Goal: Task Accomplishment & Management: Manage account settings

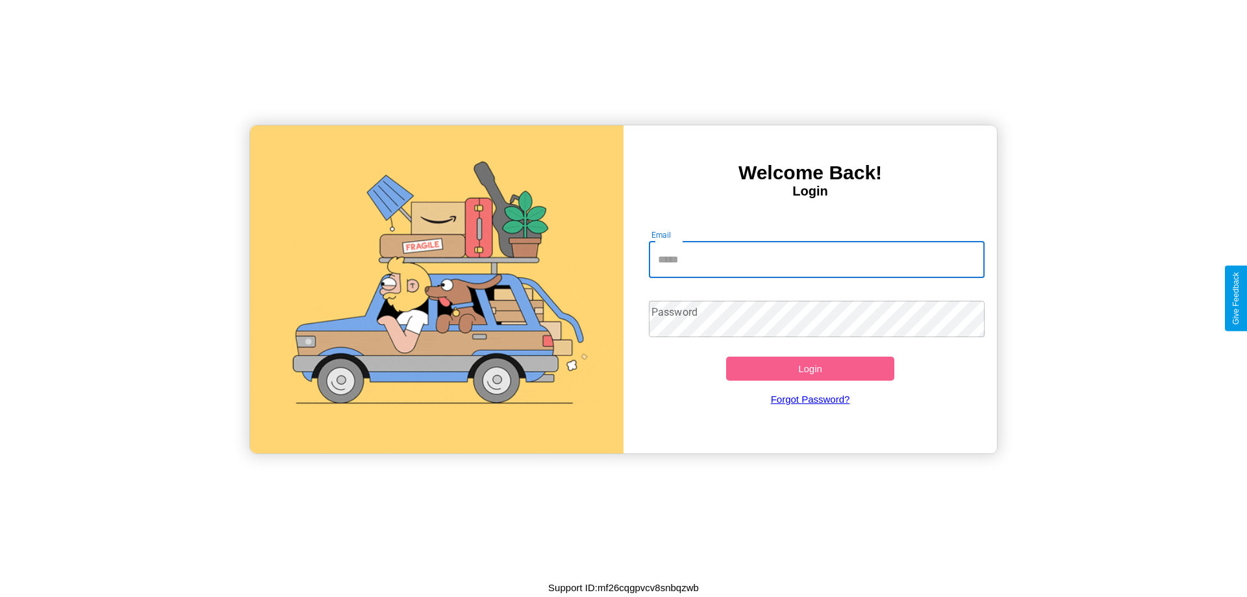
click at [817, 259] on input "Email" at bounding box center [817, 260] width 337 height 36
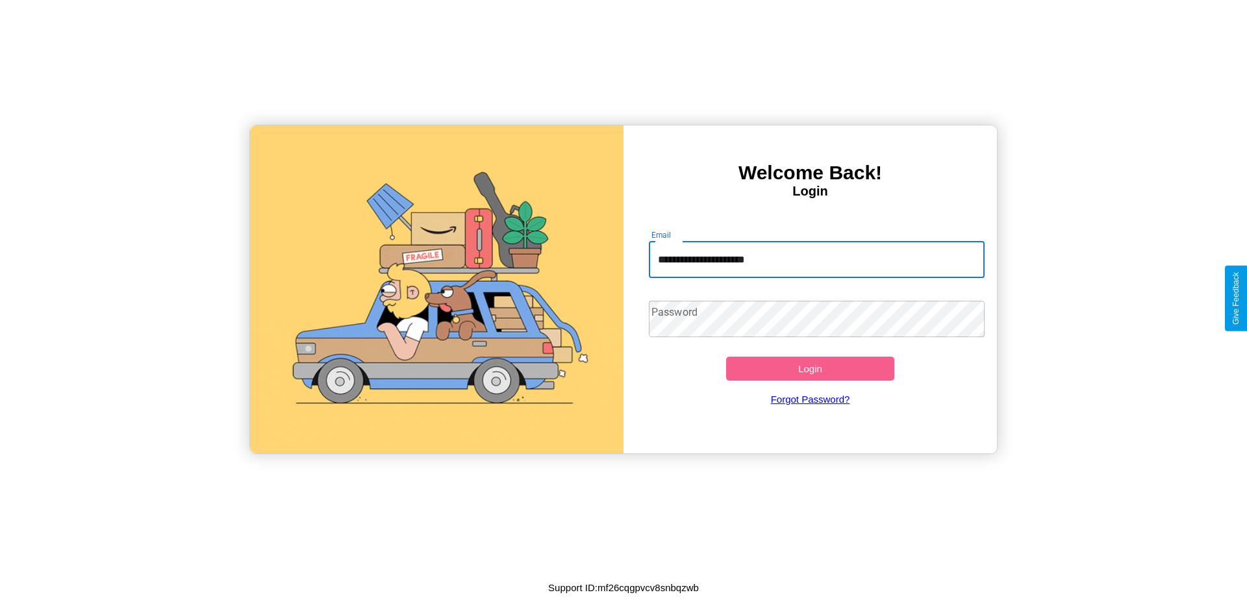
type input "**********"
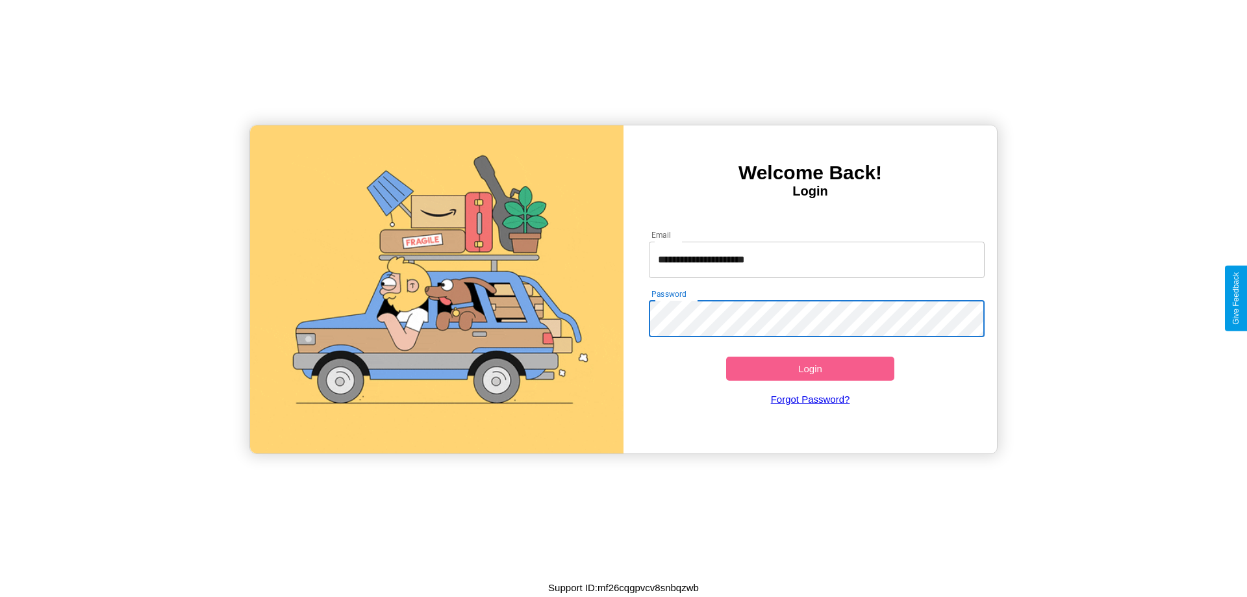
click at [810, 368] on button "Login" at bounding box center [810, 369] width 168 height 24
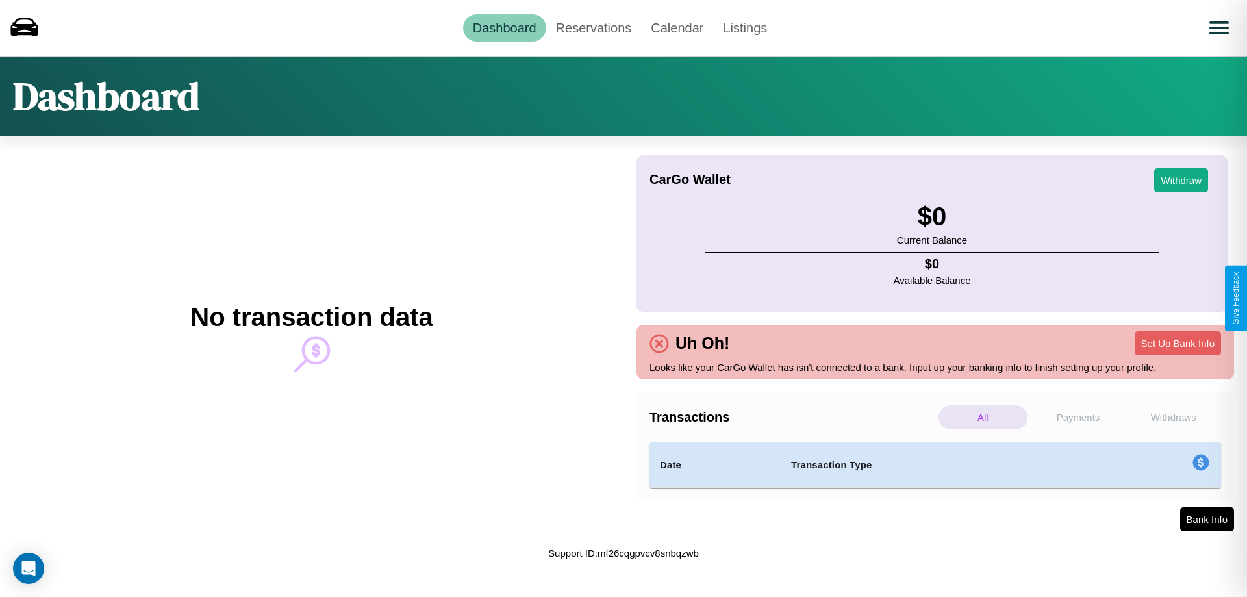
click at [1173, 417] on p "Withdraws" at bounding box center [1173, 417] width 89 height 24
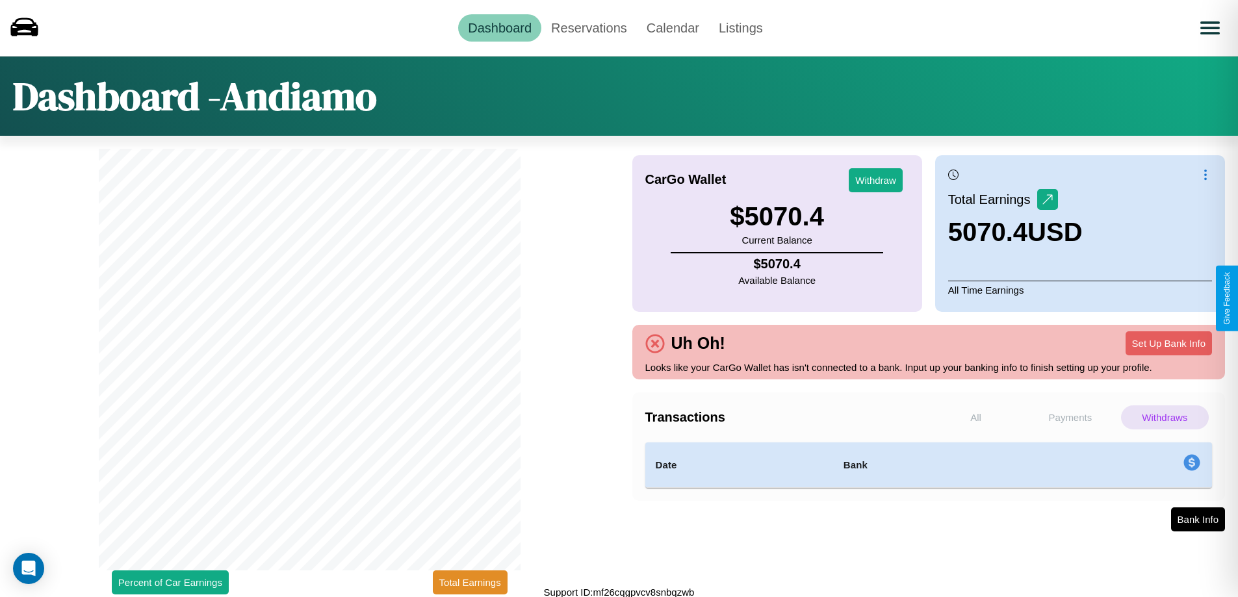
click at [1069, 417] on p "Payments" at bounding box center [1070, 417] width 88 height 24
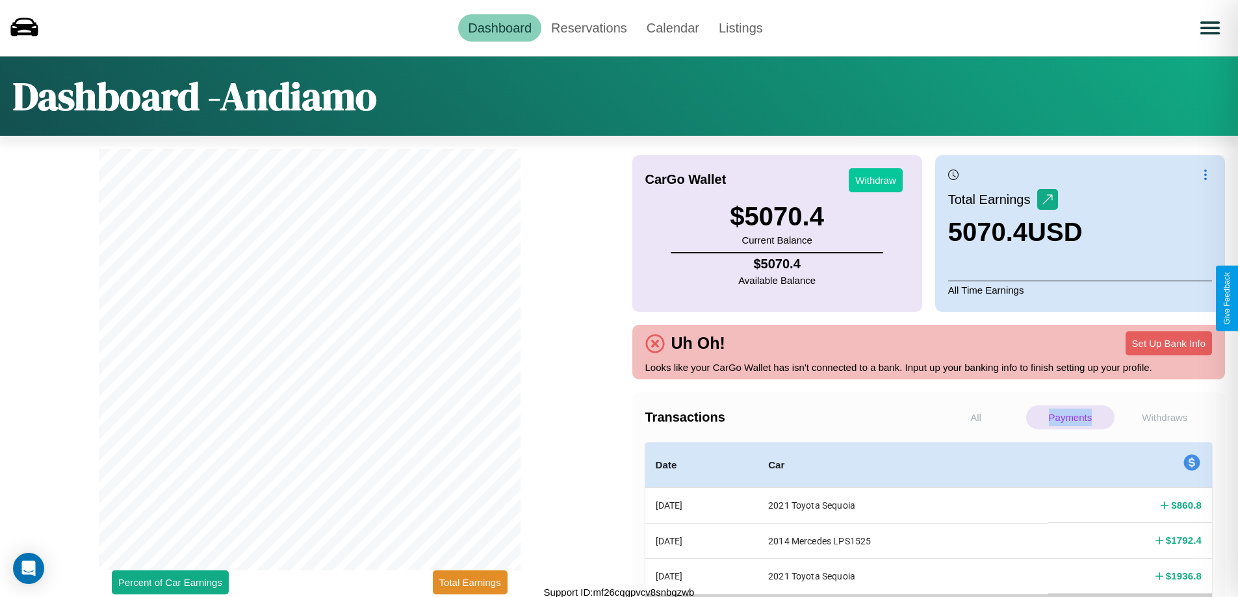
click at [875, 180] on button "Withdraw" at bounding box center [876, 180] width 54 height 24
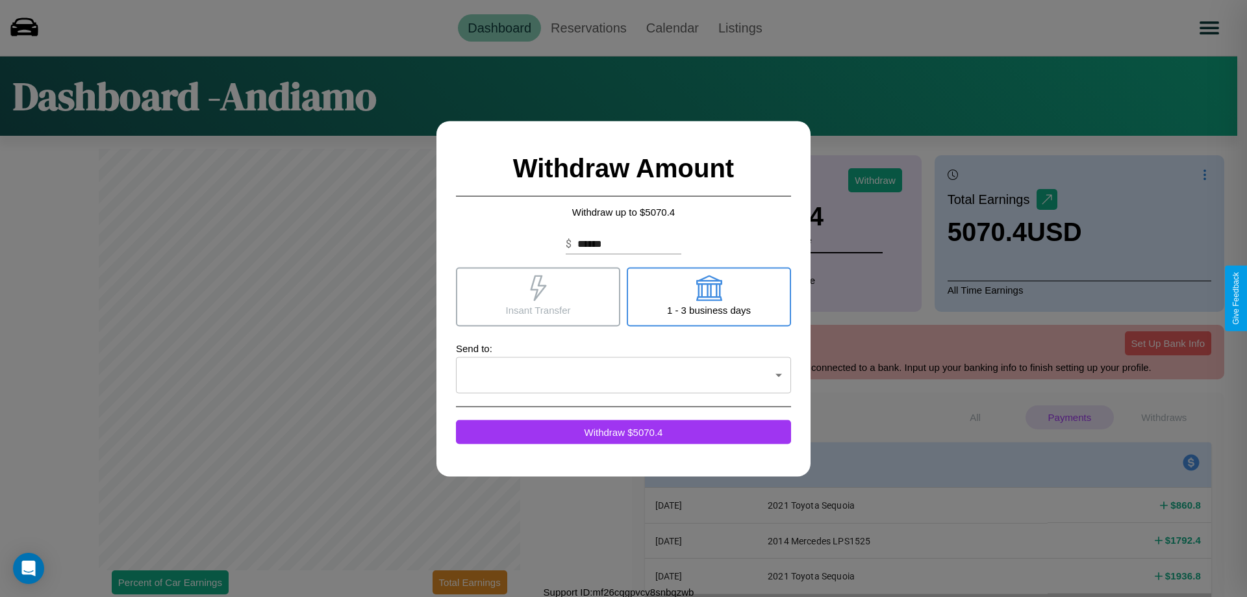
click at [538, 296] on icon at bounding box center [538, 288] width 16 height 26
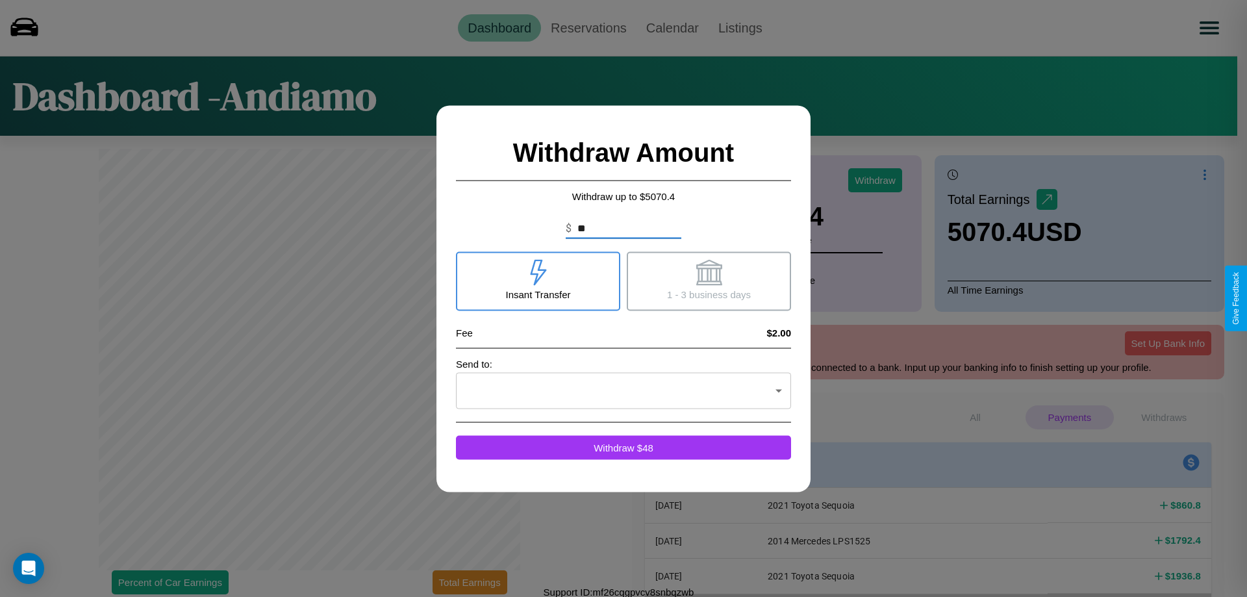
type input "*"
type input "****"
click at [709, 281] on icon at bounding box center [709, 272] width 26 height 26
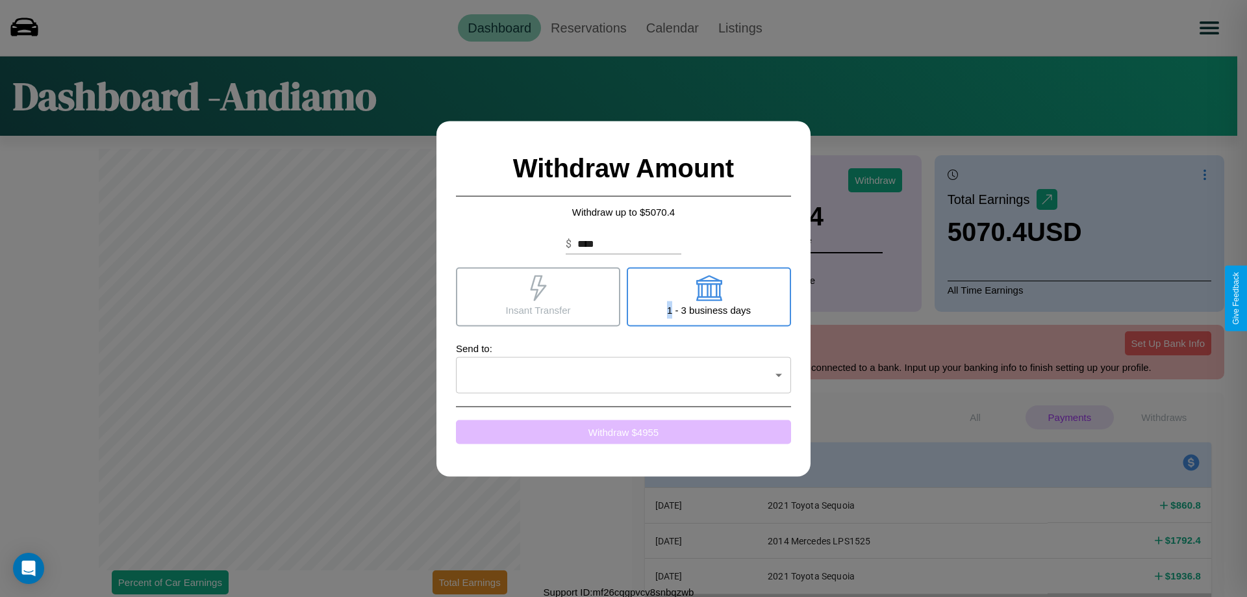
click at [624, 431] on button "Withdraw $ 4955" at bounding box center [623, 432] width 335 height 24
